Goal: Task Accomplishment & Management: Complete application form

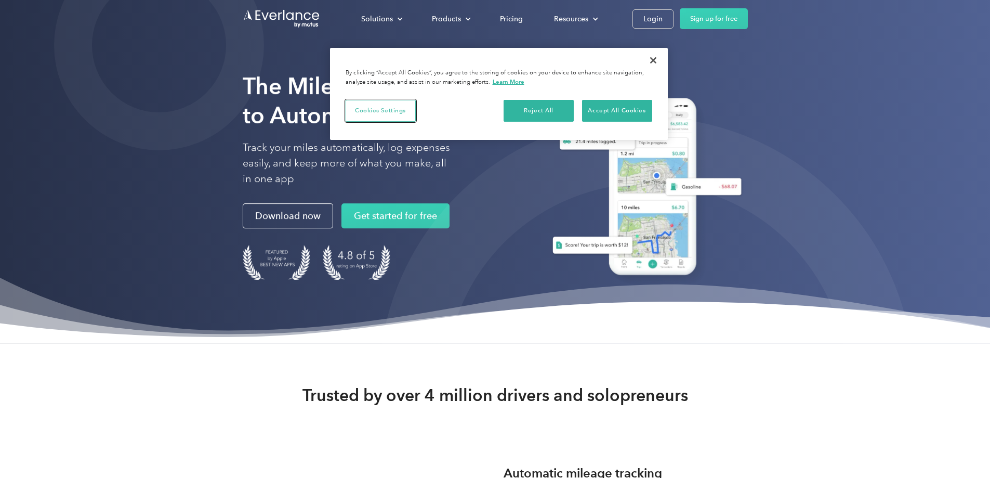
click at [394, 111] on button "Cookies Settings" at bounding box center [381, 111] width 70 height 22
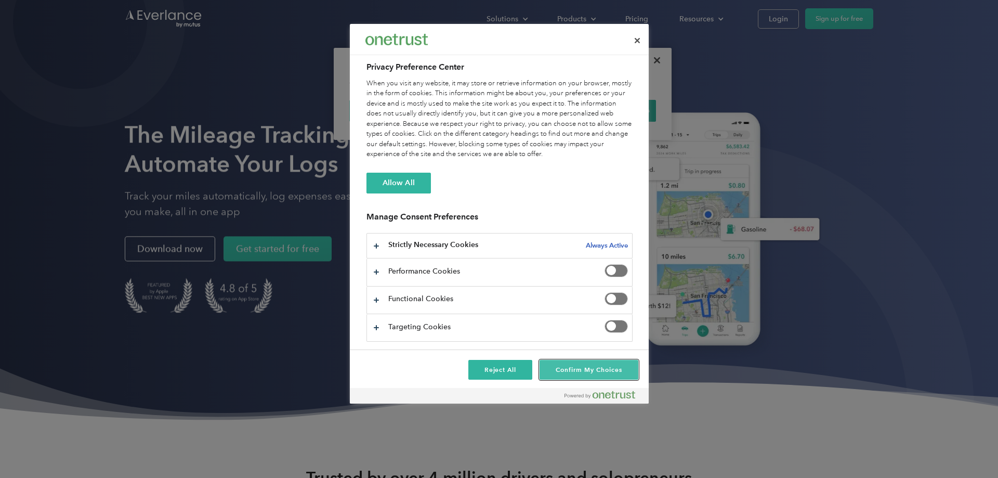
click at [572, 364] on button "Confirm My Choices" at bounding box center [589, 370] width 98 height 20
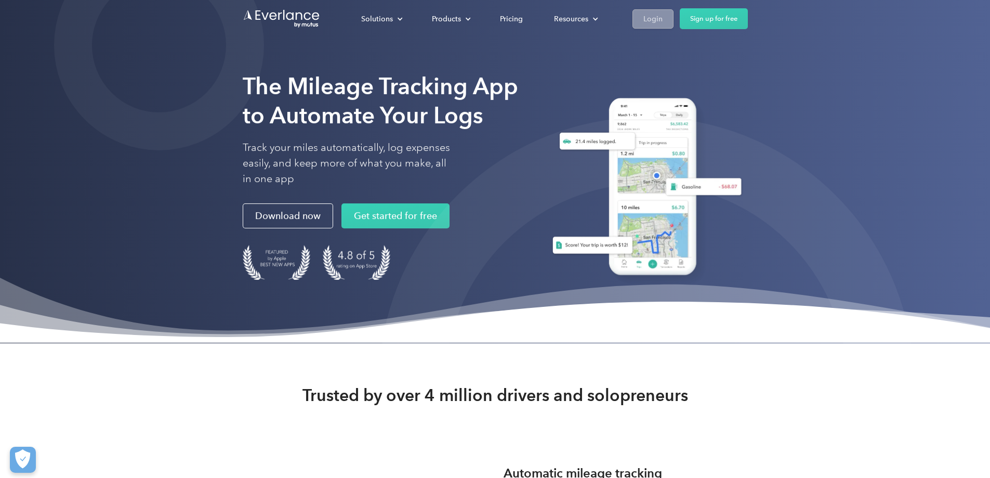
click at [663, 22] on div "Login" at bounding box center [653, 18] width 19 height 13
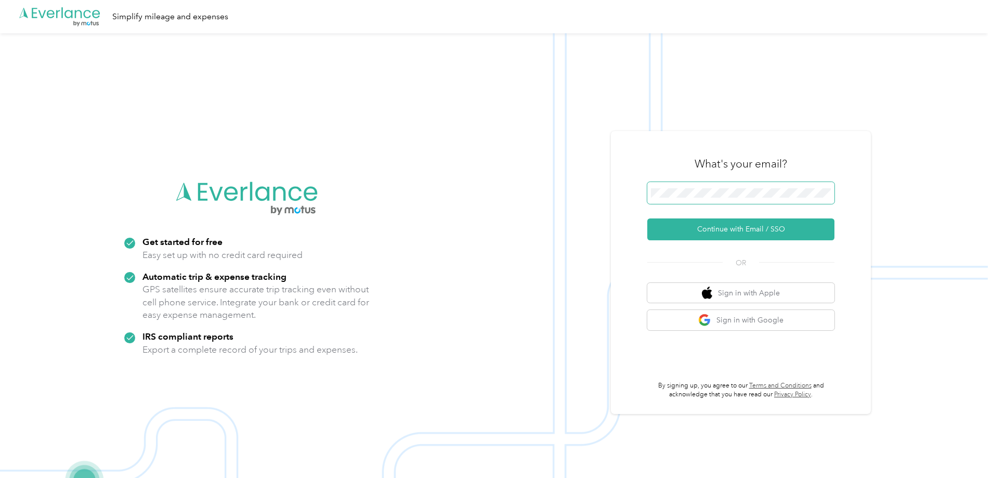
click at [592, 194] on div ".cls-1 { fill: #00adee; } .cls-2 { fill: #fff; } .cls-3 { fill: #707372; } .cls…" at bounding box center [494, 272] width 988 height 478
click at [732, 233] on button "Continue with Email / SSO" at bounding box center [740, 229] width 187 height 22
